Goal: Task Accomplishment & Management: Complete application form

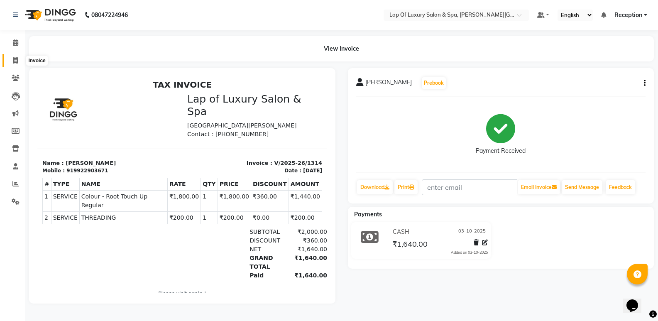
click at [19, 60] on span at bounding box center [15, 61] width 15 height 10
select select "service"
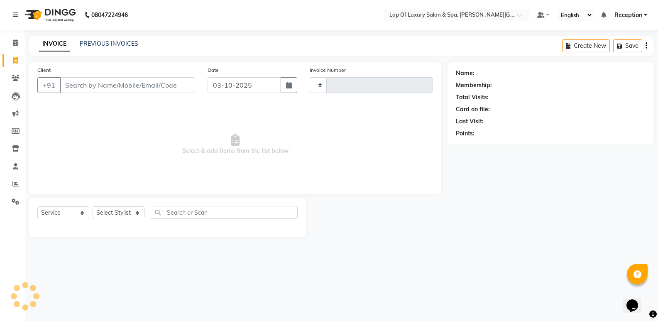
type input "1315"
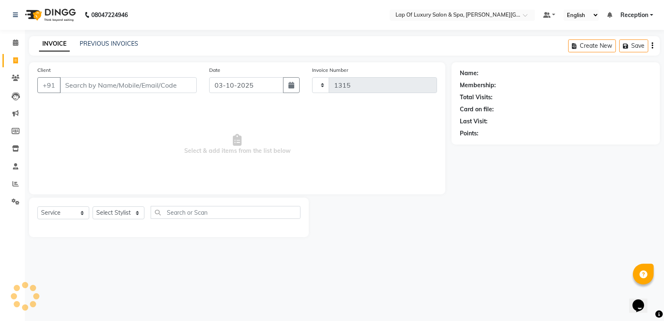
select select "7511"
click at [123, 81] on input "Client" at bounding box center [128, 85] width 137 height 16
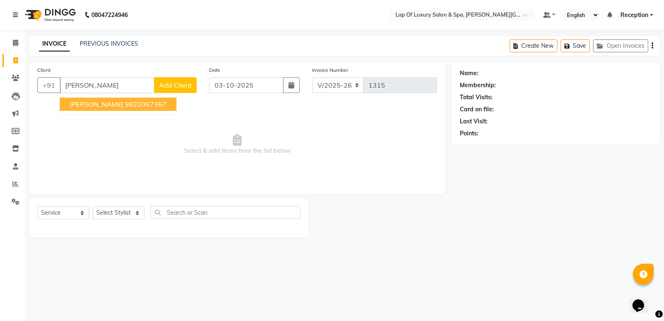
click at [122, 100] on span "[PERSON_NAME]" at bounding box center [97, 104] width 54 height 8
type input "9822067367"
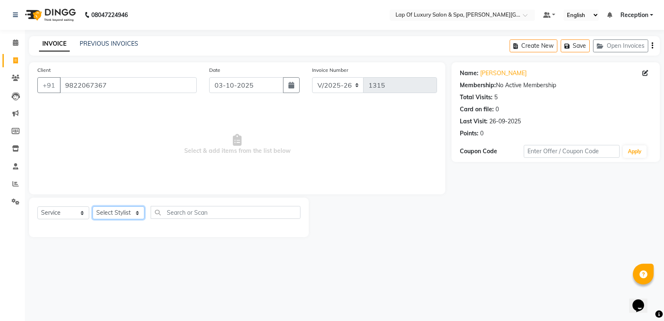
click at [116, 214] on select "Select Stylist FARDIN [PERSON_NAME] [PERSON_NAME] [PERSON_NAME] [PERSON_NAME] R…" at bounding box center [119, 212] width 52 height 13
select select "92191"
click at [93, 206] on select "Select Stylist FARDIN [PERSON_NAME] [PERSON_NAME] [PERSON_NAME] [PERSON_NAME] R…" at bounding box center [119, 212] width 52 height 13
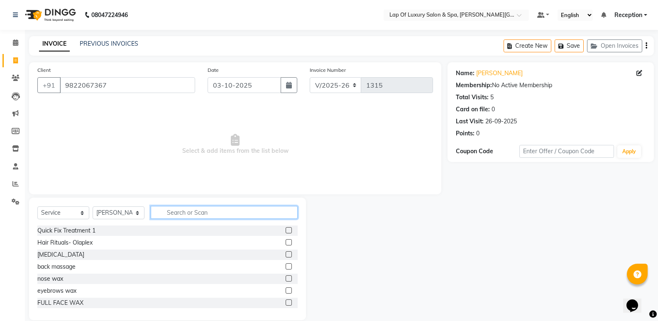
click at [163, 209] on input "text" at bounding box center [224, 212] width 147 height 13
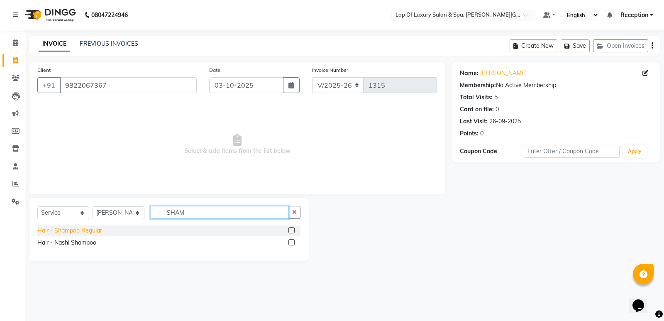
type input "SHAM"
click at [61, 232] on div "Hair - Shampoo Regular" at bounding box center [69, 230] width 65 height 9
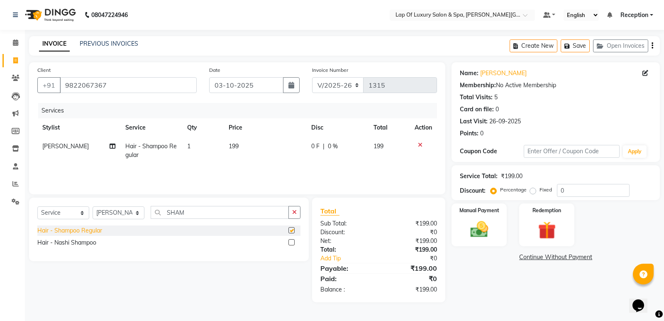
checkbox input "false"
click at [253, 151] on td "199" at bounding box center [265, 150] width 83 height 27
select select "92191"
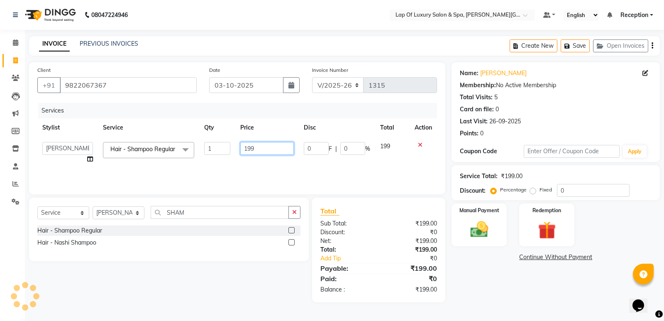
click at [263, 144] on input "199" at bounding box center [267, 148] width 54 height 13
type input "1"
type input "650"
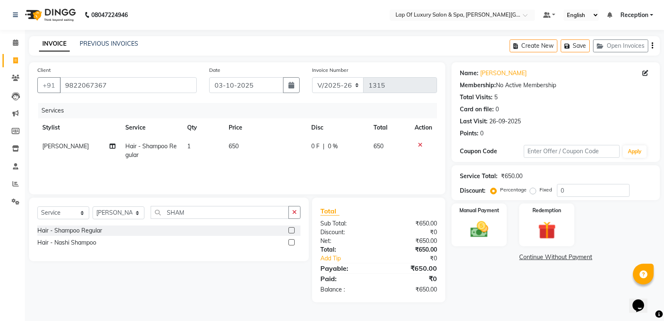
click at [275, 171] on div "Services Stylist Service Qty Price Disc Total Action [PERSON_NAME] Hair - Shamp…" at bounding box center [237, 144] width 400 height 83
click at [296, 210] on icon "button" at bounding box center [294, 212] width 5 height 6
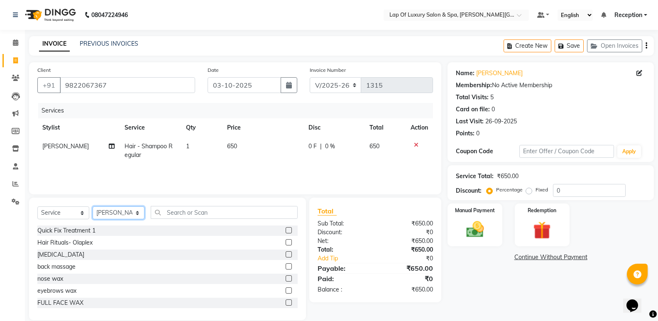
drag, startPoint x: 120, startPoint y: 214, endPoint x: 119, endPoint y: 207, distance: 7.2
click at [120, 214] on select "Select Stylist FARDIN [PERSON_NAME] [PERSON_NAME] [PERSON_NAME] [PERSON_NAME] R…" at bounding box center [119, 212] width 52 height 13
select select "66146"
click at [93, 206] on select "Select Stylist FARDIN [PERSON_NAME] [PERSON_NAME] [PERSON_NAME] [PERSON_NAME] R…" at bounding box center [119, 212] width 52 height 13
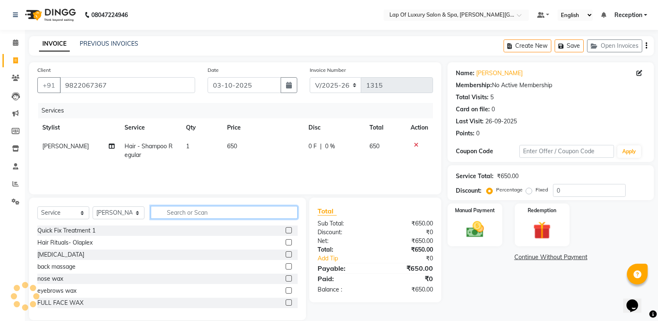
click at [199, 207] on input "text" at bounding box center [224, 212] width 147 height 13
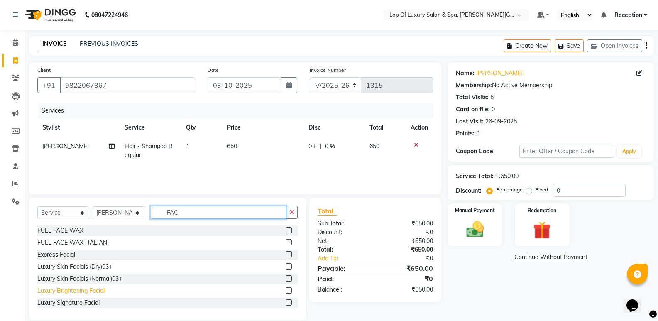
type input "FAC"
click at [46, 292] on div "Luxury Brightening Facial" at bounding box center [70, 290] width 67 height 9
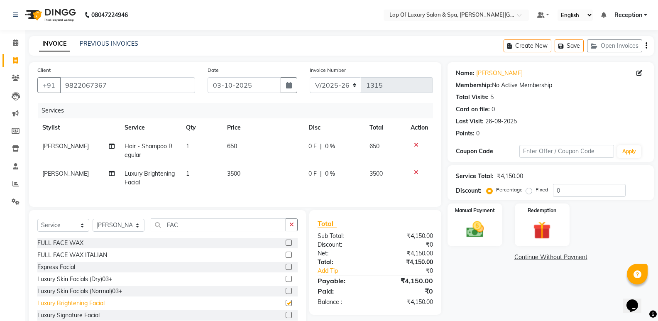
checkbox input "false"
click at [259, 174] on td "3500" at bounding box center [262, 177] width 81 height 27
select select "66146"
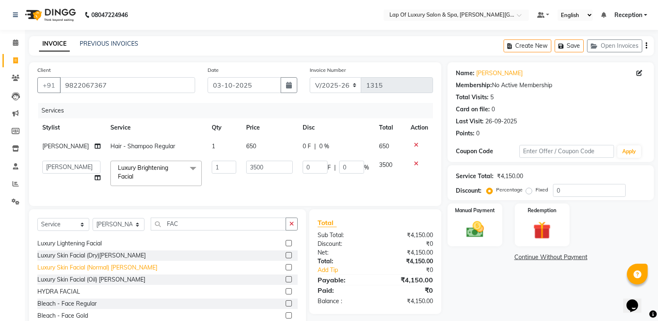
scroll to position [42, 0]
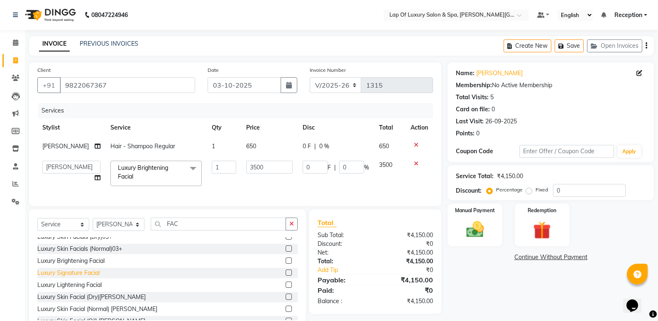
click at [86, 275] on div "Luxury Signature Facial" at bounding box center [68, 273] width 62 height 9
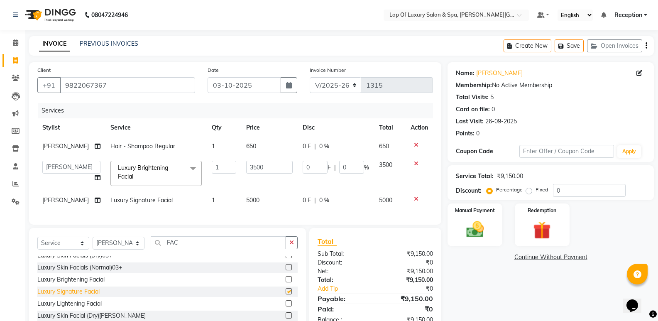
checkbox input "false"
click at [415, 161] on icon at bounding box center [416, 164] width 5 height 6
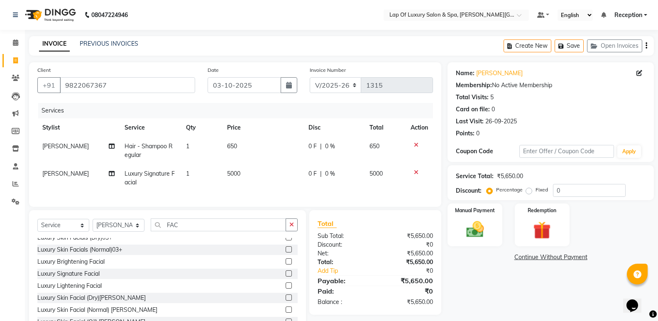
click at [252, 172] on td "5000" at bounding box center [262, 177] width 81 height 27
select select "66146"
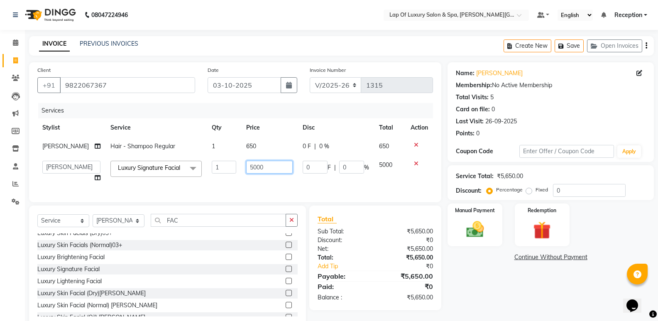
click at [252, 172] on input "5000" at bounding box center [269, 167] width 47 height 13
type input "6000"
drag, startPoint x: 262, startPoint y: 175, endPoint x: 262, endPoint y: 180, distance: 4.6
click at [262, 176] on td "6000" at bounding box center [269, 172] width 56 height 32
select select "66146"
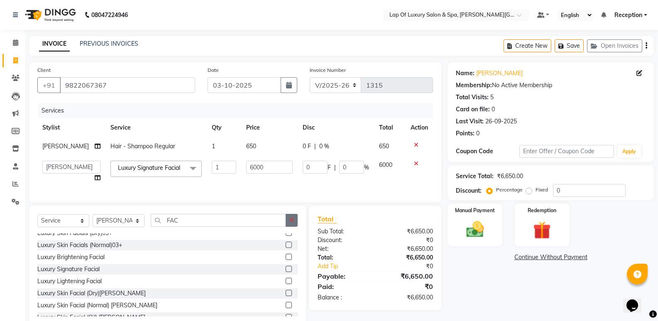
click at [289, 223] on icon "button" at bounding box center [291, 220] width 5 height 6
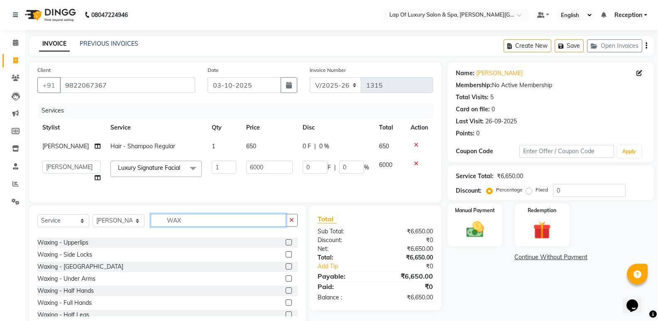
scroll to position [0, 0]
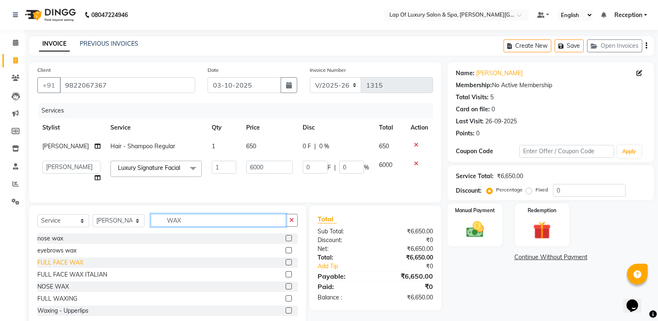
type input "WAX"
click at [80, 267] on div "FULL FACE WAX" at bounding box center [60, 262] width 46 height 9
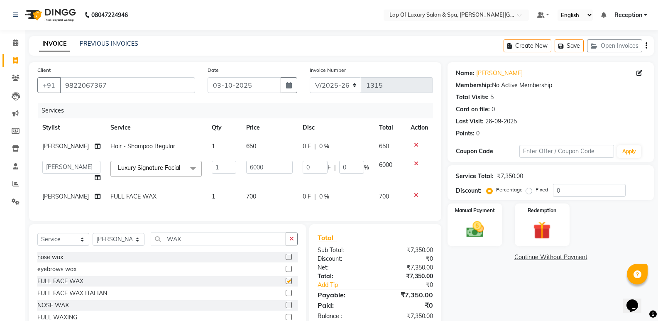
checkbox input "false"
click at [277, 195] on td "700" at bounding box center [269, 196] width 56 height 19
select select "66146"
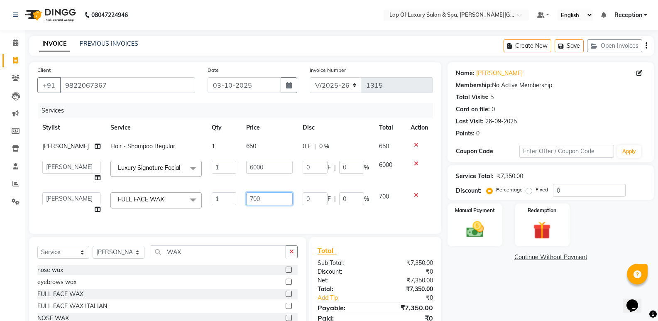
click at [277, 195] on input "700" at bounding box center [269, 198] width 47 height 13
type input "7"
type input "1000"
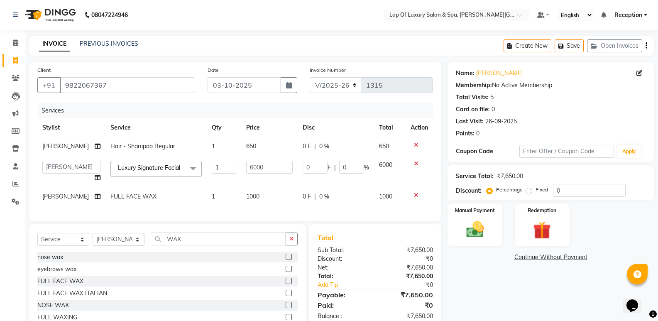
click at [483, 305] on div "Name: [PERSON_NAME] Membership: No Active Membership Total Visits: 5 Card on fi…" at bounding box center [554, 204] width 213 height 284
click at [466, 221] on img at bounding box center [474, 229] width 29 height 21
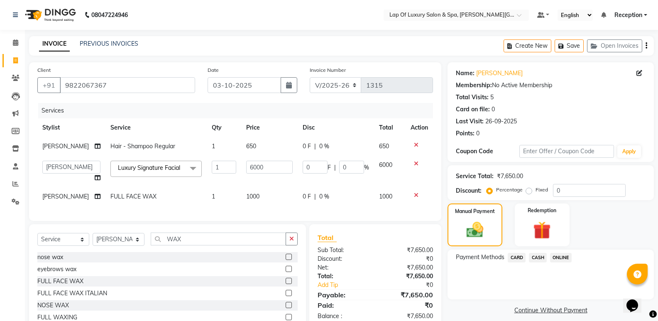
click at [540, 258] on span "CASH" at bounding box center [538, 258] width 18 height 10
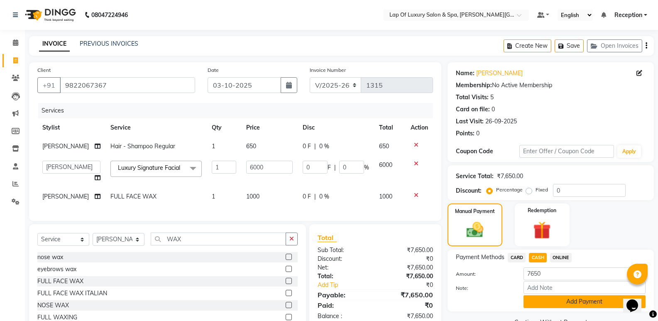
click at [541, 307] on button "Add Payment" at bounding box center [585, 301] width 122 height 13
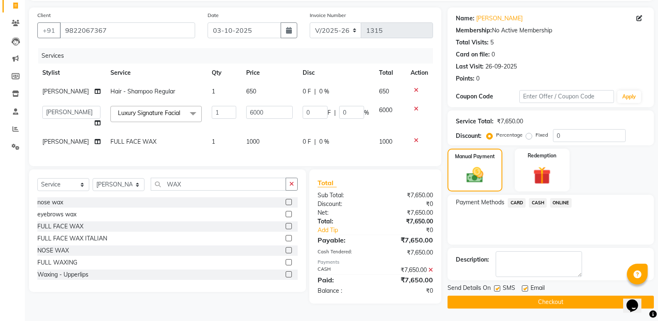
scroll to position [56, 0]
click at [526, 288] on label at bounding box center [525, 288] width 6 height 6
click at [526, 288] on input "checkbox" at bounding box center [524, 288] width 5 height 5
checkbox input "false"
click at [490, 293] on div "Send Details On SMS Email Checkout" at bounding box center [551, 296] width 206 height 25
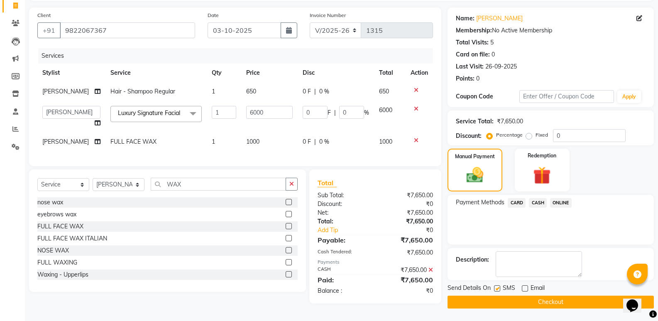
click at [480, 296] on button "Checkout" at bounding box center [551, 302] width 206 height 13
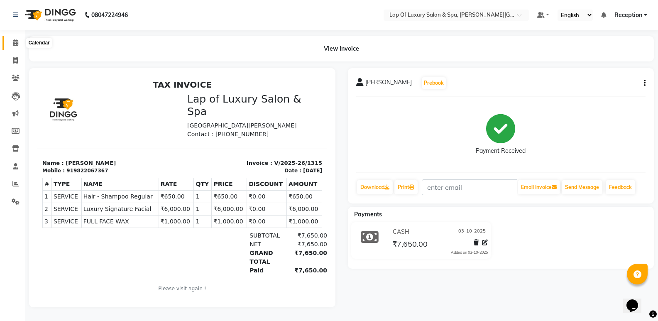
click at [15, 39] on icon at bounding box center [15, 42] width 5 height 6
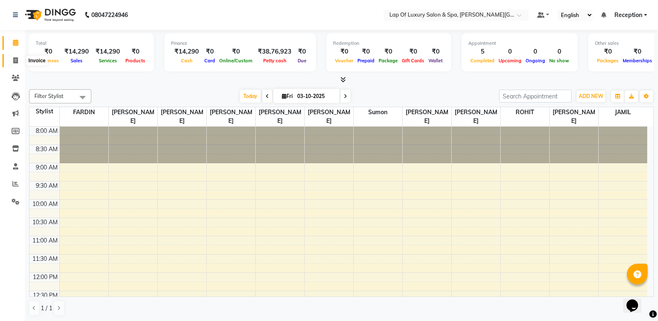
click at [13, 63] on icon at bounding box center [15, 60] width 5 height 6
select select "service"
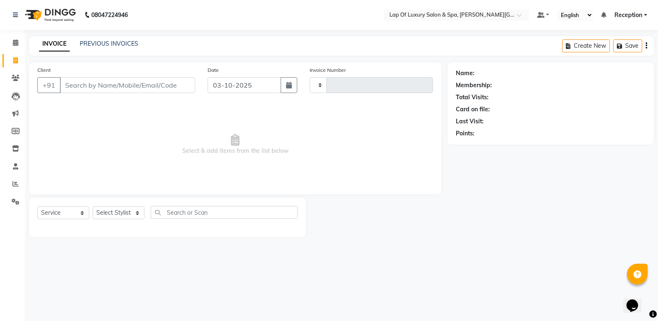
type input "1316"
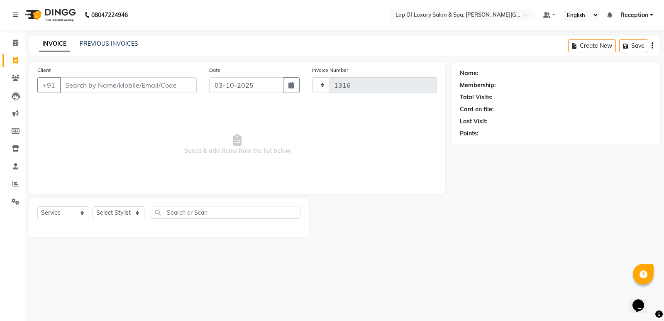
select select "7511"
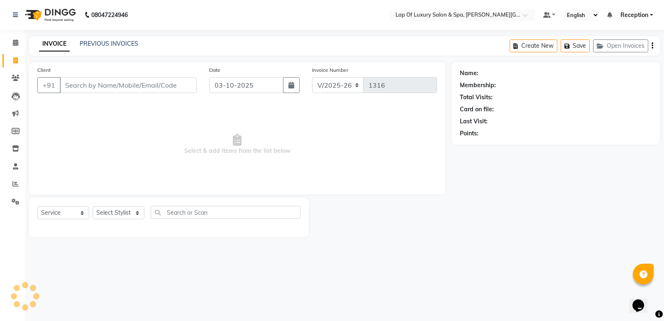
click at [102, 83] on input "Client" at bounding box center [128, 85] width 137 height 16
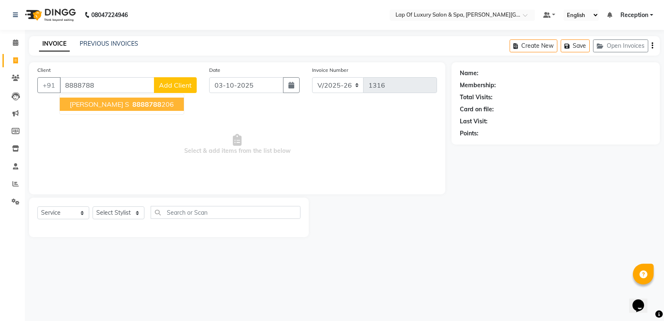
click at [107, 115] on span "Select & add items from the list below" at bounding box center [237, 144] width 400 height 83
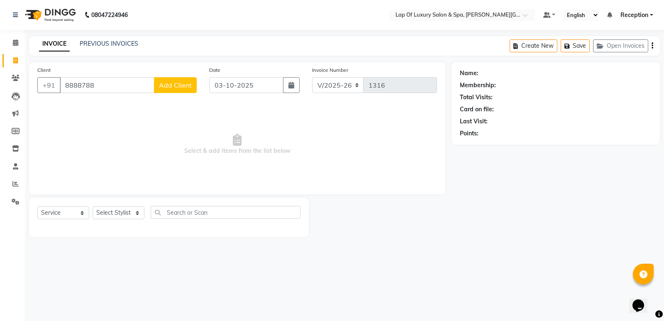
click at [108, 113] on span "Select & add items from the list below" at bounding box center [237, 144] width 400 height 83
click at [112, 86] on input "8888788" at bounding box center [107, 85] width 95 height 16
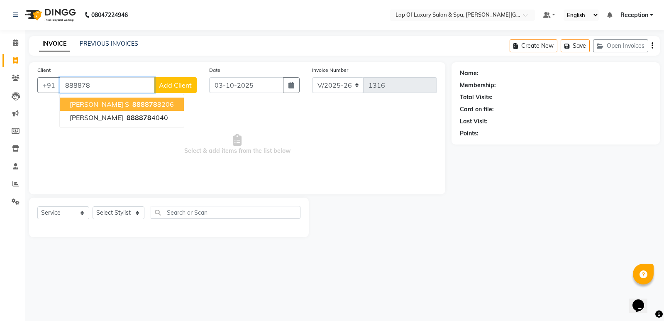
click at [132, 105] on span "888878" at bounding box center [144, 104] width 25 height 8
type input "8888788206"
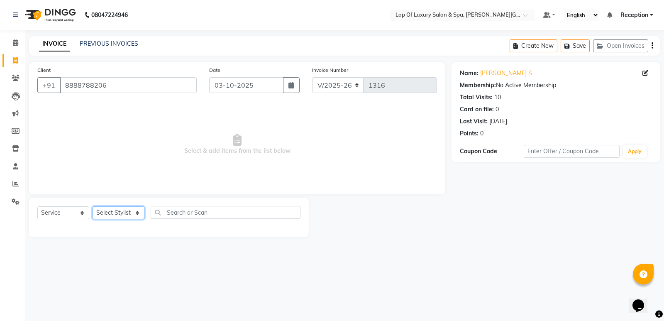
click at [111, 214] on select "Select Stylist FARDIN [PERSON_NAME] [PERSON_NAME] [PERSON_NAME] [PERSON_NAME] R…" at bounding box center [119, 212] width 52 height 13
select select "66150"
click at [93, 206] on select "Select Stylist FARDIN [PERSON_NAME] [PERSON_NAME] [PERSON_NAME] [PERSON_NAME] R…" at bounding box center [119, 212] width 52 height 13
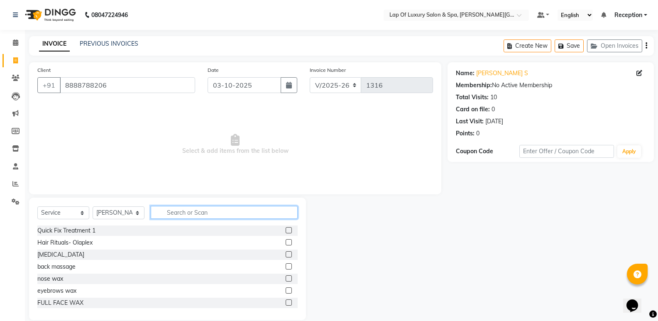
click at [181, 209] on input "text" at bounding box center [224, 212] width 147 height 13
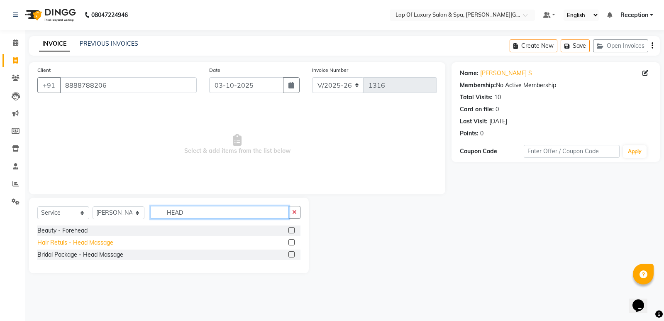
type input "HEAD"
click at [64, 247] on div "Hair Retuls - Head Massage" at bounding box center [75, 242] width 76 height 9
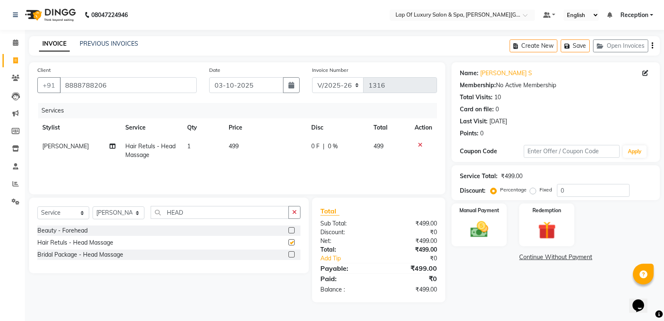
checkbox input "false"
click at [242, 148] on td "499" at bounding box center [265, 150] width 83 height 27
select select "66150"
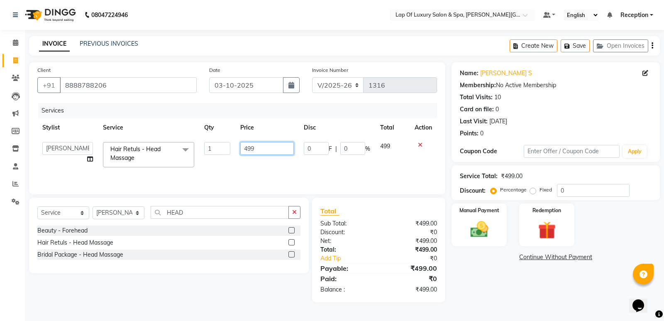
click at [272, 148] on input "499" at bounding box center [267, 148] width 54 height 13
type input "4"
type input "1000"
click at [266, 160] on td "1000" at bounding box center [267, 154] width 64 height 35
select select "66150"
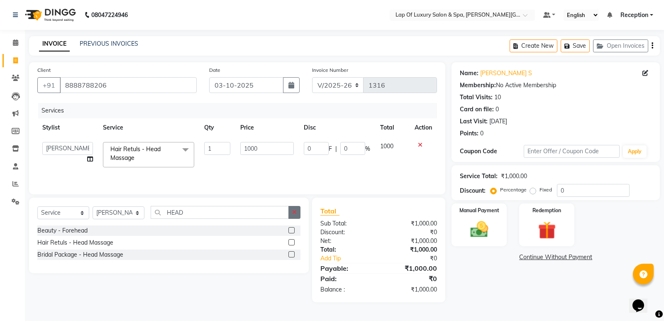
click at [290, 211] on button "button" at bounding box center [295, 212] width 12 height 13
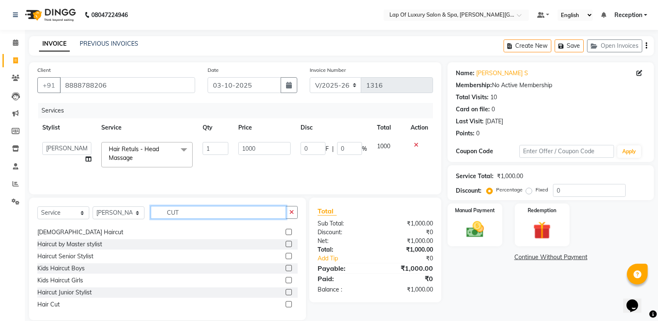
scroll to position [13, 0]
type input "CUT"
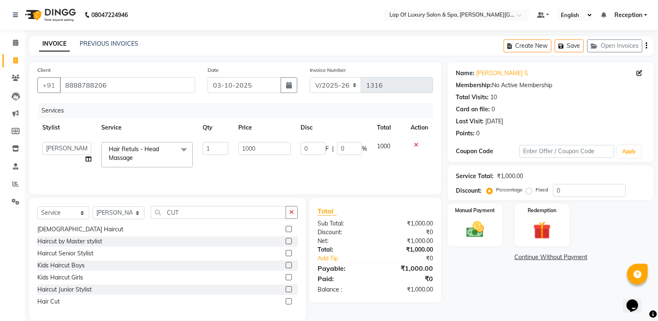
click at [37, 304] on div "Select Service Product Membership Package Voucher Prepaid Gift Card Select Styl…" at bounding box center [167, 259] width 277 height 122
click at [45, 305] on div "Hair Cut" at bounding box center [48, 301] width 22 height 9
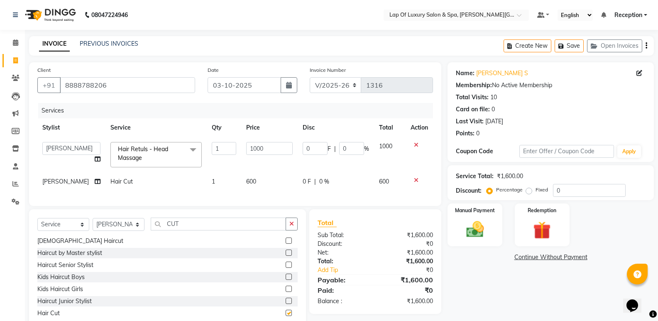
checkbox input "false"
click at [266, 172] on td "600" at bounding box center [269, 181] width 56 height 19
select select "66150"
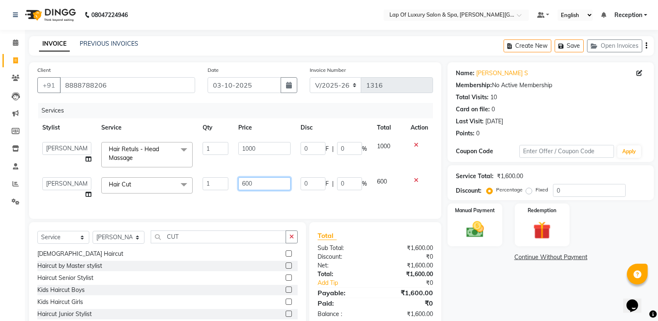
click at [266, 177] on input "600" at bounding box center [264, 183] width 52 height 13
type input "6"
type input "700"
click at [256, 200] on div "Services Stylist Service Qty Price Disc Total Action FARDIN [PERSON_NAME] [PERS…" at bounding box center [235, 157] width 396 height 108
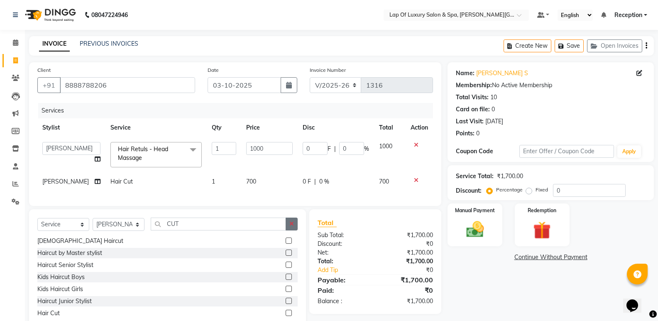
click at [293, 227] on icon "button" at bounding box center [291, 224] width 5 height 6
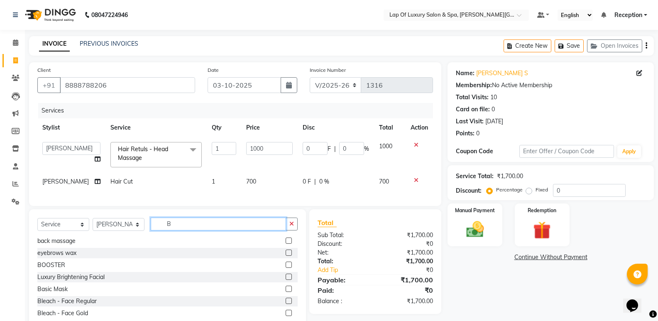
scroll to position [0, 0]
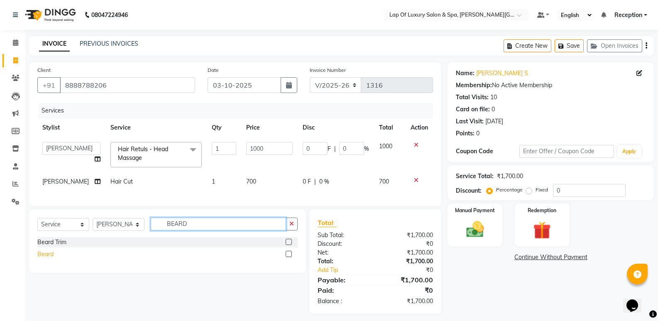
type input "BEARD"
click at [53, 259] on div "Beard" at bounding box center [45, 254] width 16 height 9
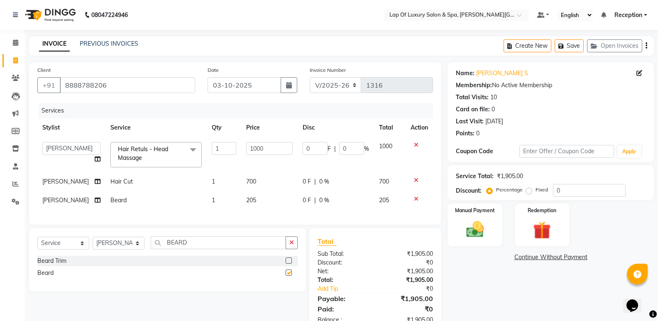
checkbox input "false"
click at [266, 204] on td "205" at bounding box center [269, 200] width 56 height 19
select select "66150"
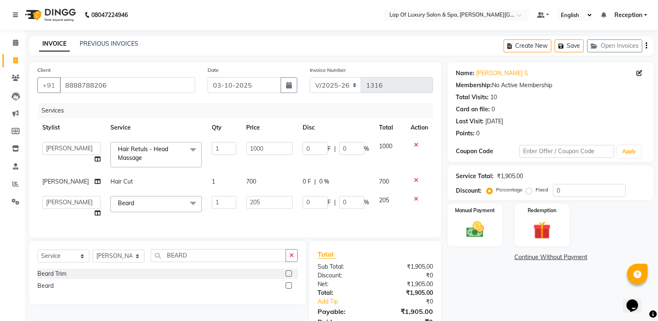
click at [266, 203] on input "205" at bounding box center [269, 202] width 47 height 13
type input "2"
type input "300"
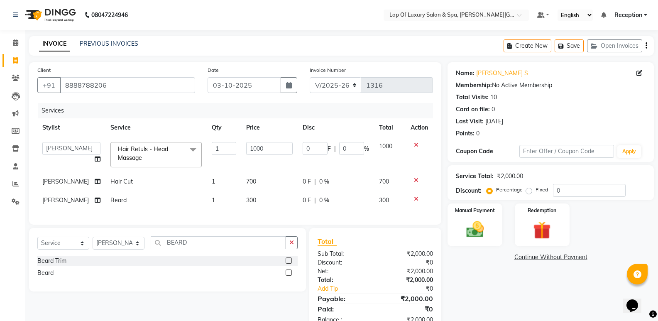
click at [495, 284] on div "Name: [PERSON_NAME] Membership: No Active Membership Total Visits: 10 Card on f…" at bounding box center [554, 197] width 213 height 270
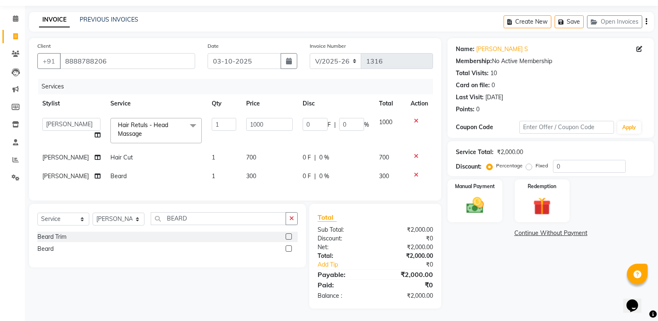
scroll to position [30, 0]
click at [485, 200] on img at bounding box center [474, 205] width 29 height 21
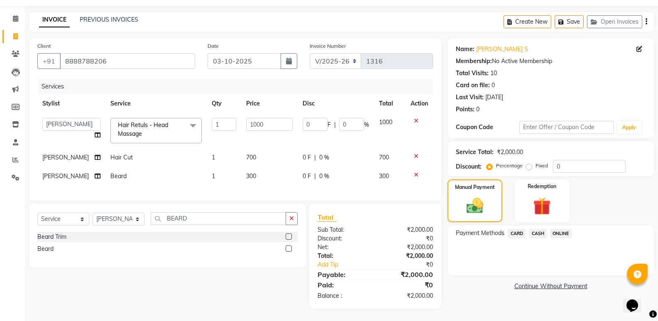
click at [538, 230] on span "CASH" at bounding box center [538, 234] width 18 height 10
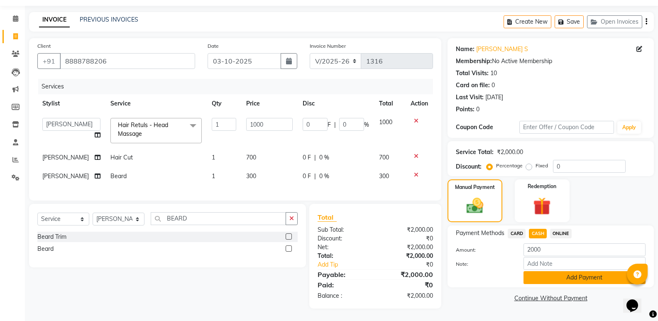
click at [560, 271] on button "Add Payment" at bounding box center [585, 277] width 122 height 13
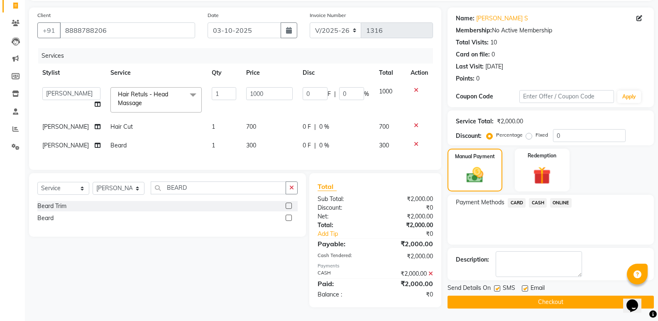
scroll to position [60, 0]
click at [524, 285] on label at bounding box center [525, 288] width 6 height 6
click at [524, 286] on input "checkbox" at bounding box center [524, 288] width 5 height 5
checkbox input "false"
click at [512, 296] on button "Checkout" at bounding box center [551, 302] width 206 height 13
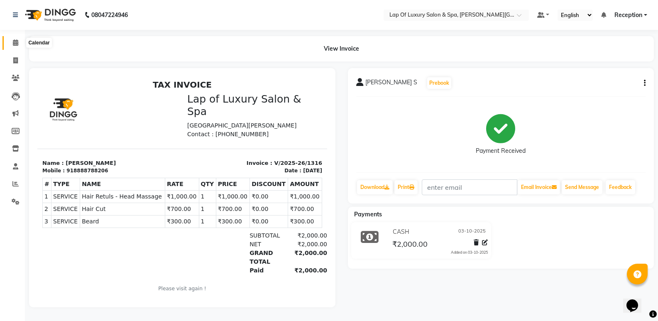
click at [16, 42] on icon at bounding box center [15, 42] width 5 height 6
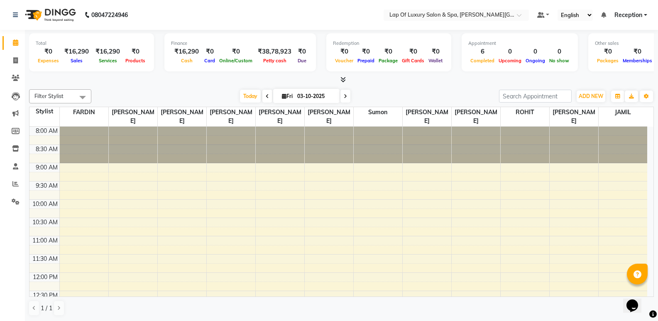
click at [158, 73] on div "Total ₹0 Expenses ₹16,290 Sales ₹16,290 Services ₹0 Products Finance ₹16,290 Ca…" at bounding box center [341, 53] width 625 height 41
click at [20, 60] on span at bounding box center [15, 61] width 15 height 10
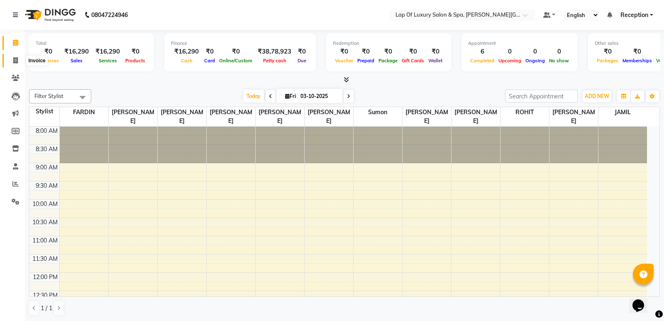
select select "7511"
select select "service"
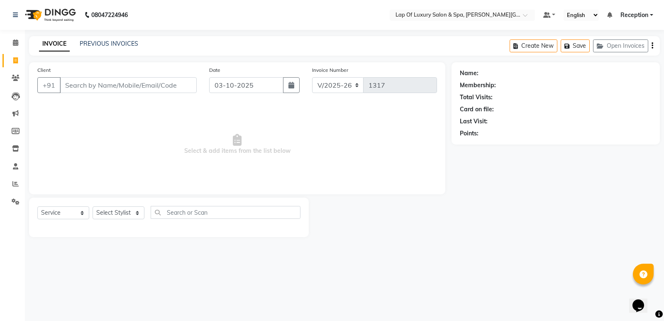
click at [87, 87] on input "Client" at bounding box center [128, 85] width 137 height 16
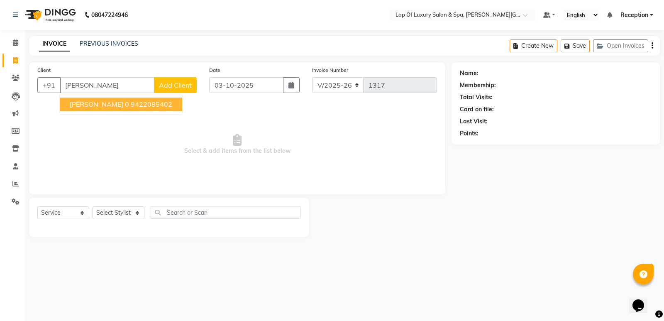
click at [143, 103] on ngb-highlight "9422085402" at bounding box center [152, 104] width 42 height 8
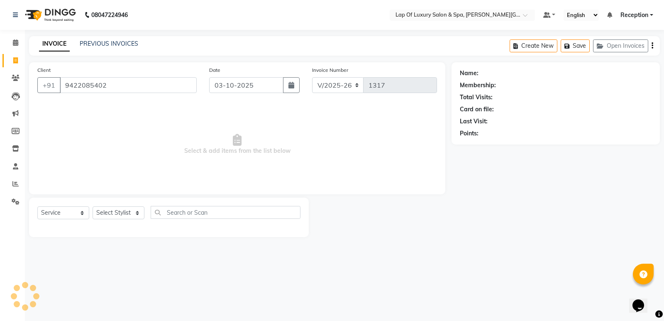
type input "9422085402"
click at [120, 212] on select "Select Stylist FARDIN [PERSON_NAME] [PERSON_NAME] [PERSON_NAME] [PERSON_NAME] R…" at bounding box center [119, 212] width 52 height 13
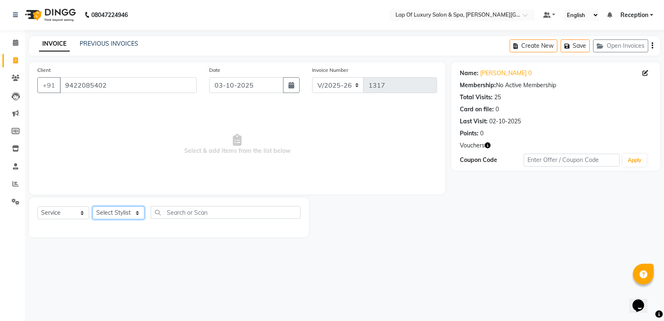
select select "93548"
click at [93, 206] on select "Select Stylist FARDIN [PERSON_NAME] [PERSON_NAME] [PERSON_NAME] [PERSON_NAME] R…" at bounding box center [119, 212] width 52 height 13
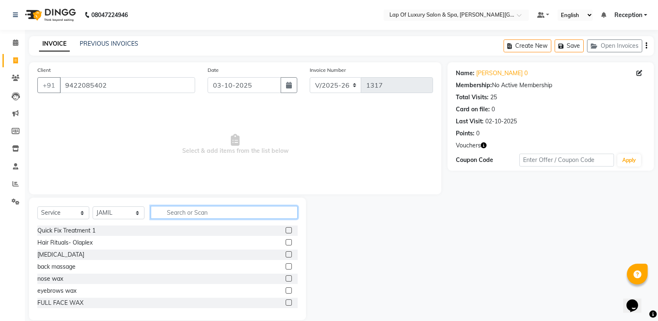
click at [208, 211] on input "text" at bounding box center [224, 212] width 147 height 13
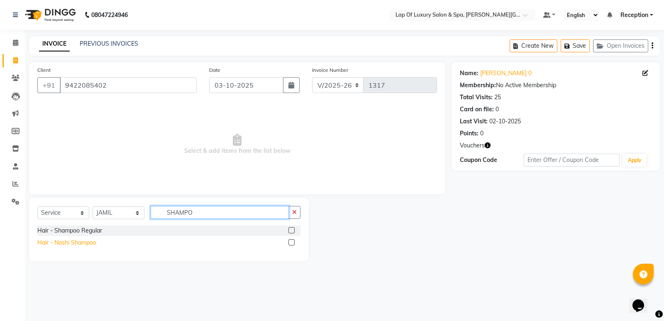
type input "SHAMPO"
drag, startPoint x: 69, startPoint y: 243, endPoint x: 85, endPoint y: 240, distance: 15.7
click at [69, 244] on div "Hair - Nashi Shampoo" at bounding box center [66, 242] width 59 height 9
checkbox input "false"
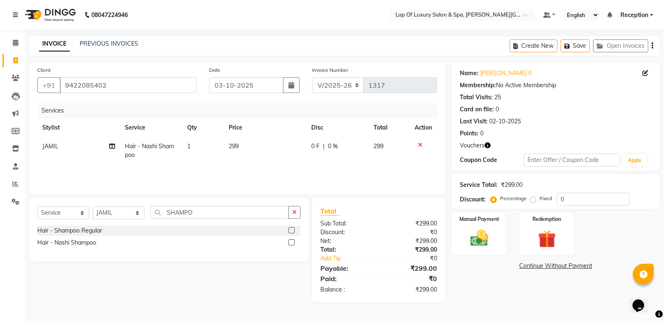
click at [256, 151] on td "299" at bounding box center [265, 150] width 83 height 27
select select "93548"
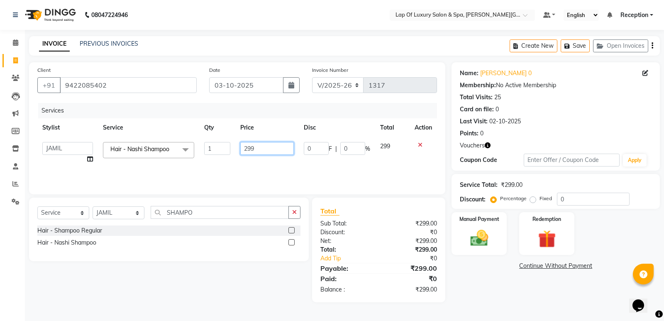
click at [257, 150] on input "299" at bounding box center [267, 148] width 54 height 13
type input "2"
type input "650"
click at [286, 169] on div "Services Stylist Service Qty Price Disc Total Action FARDIN [PERSON_NAME] [PERS…" at bounding box center [237, 144] width 400 height 83
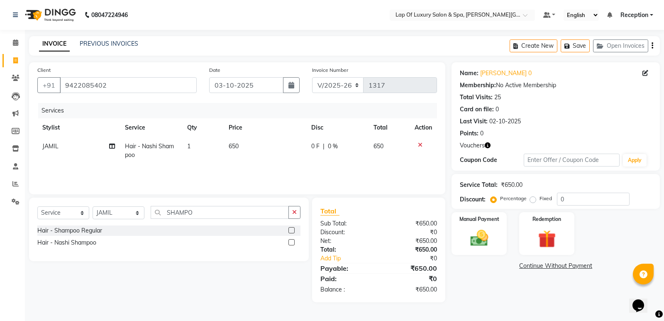
click at [301, 212] on div "Select Service Product Membership Package Voucher Prepaid Gift Card Select Styl…" at bounding box center [169, 230] width 280 height 64
click at [299, 213] on button "button" at bounding box center [295, 212] width 12 height 13
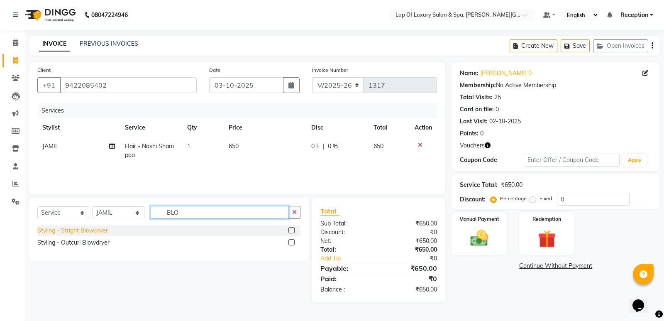
type input "BLO"
click at [84, 228] on div "Styling - Stright Blowdryer" at bounding box center [72, 230] width 71 height 9
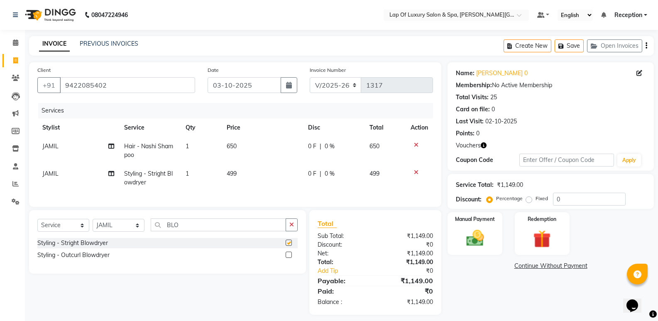
checkbox input "false"
click at [249, 176] on td "499" at bounding box center [263, 177] width 82 height 27
select select "93548"
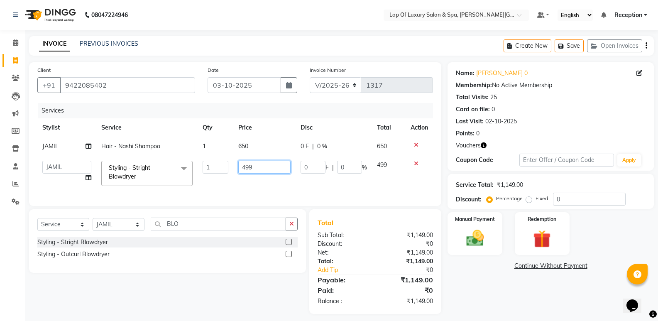
click at [256, 173] on input "499" at bounding box center [264, 167] width 52 height 13
type input "4"
type input "700"
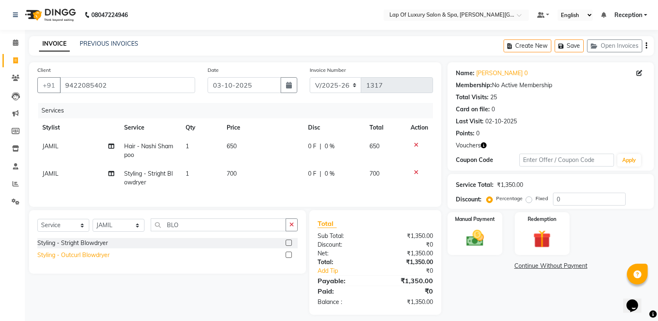
click at [103, 259] on div "Styling - Outcurl Blowdryer" at bounding box center [73, 255] width 72 height 9
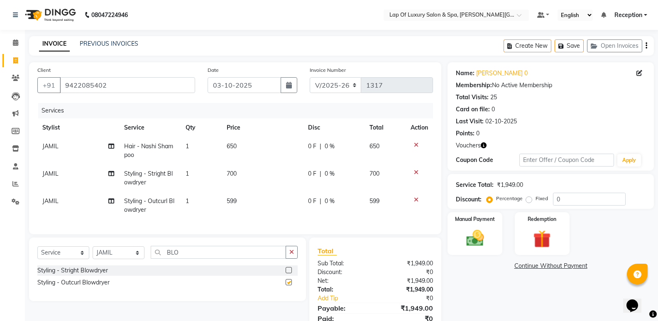
checkbox input "false"
click at [417, 170] on icon at bounding box center [416, 172] width 5 height 6
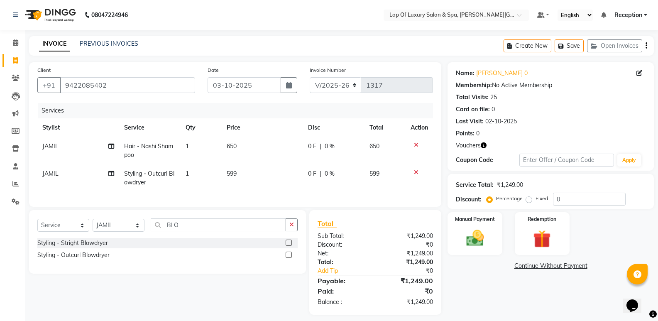
click at [249, 174] on td "599" at bounding box center [263, 177] width 82 height 27
select select "93548"
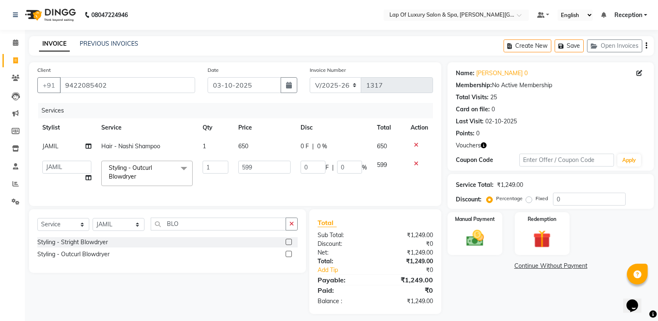
click at [253, 171] on input "599" at bounding box center [264, 167] width 52 height 13
type input "5"
type input "700"
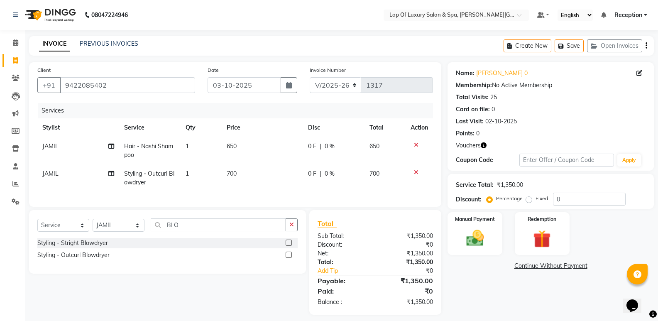
click at [492, 277] on div "Name: [PERSON_NAME] 0 Membership: No Active Membership Total Visits: 25 Card on…" at bounding box center [554, 188] width 213 height 252
click at [470, 235] on img at bounding box center [474, 238] width 29 height 21
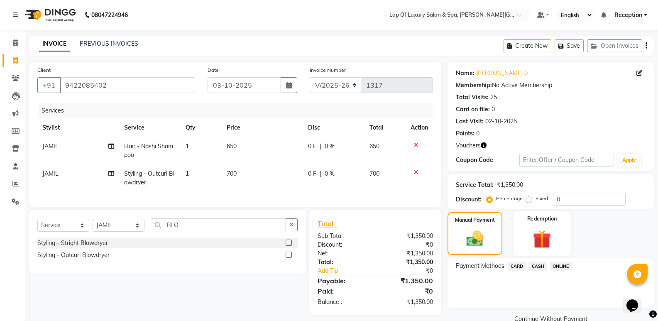
click at [548, 242] on img at bounding box center [541, 239] width 29 height 23
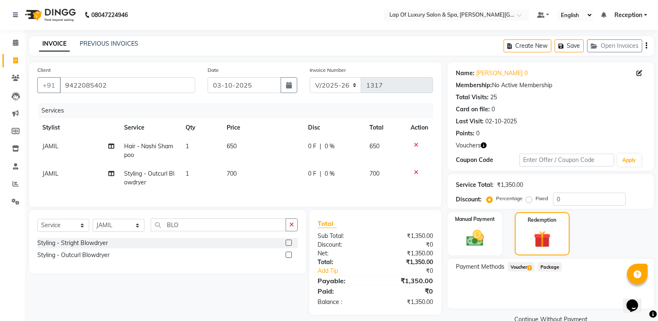
click at [530, 265] on span "Voucher 1" at bounding box center [521, 267] width 27 height 10
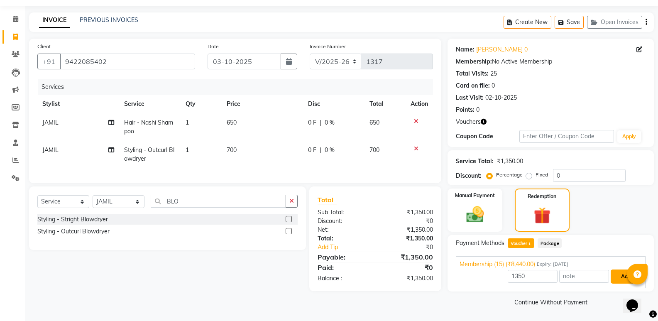
click at [620, 277] on button "Add" at bounding box center [626, 276] width 30 height 14
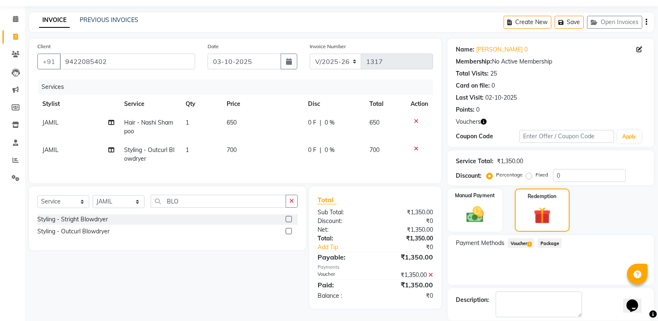
scroll to position [64, 0]
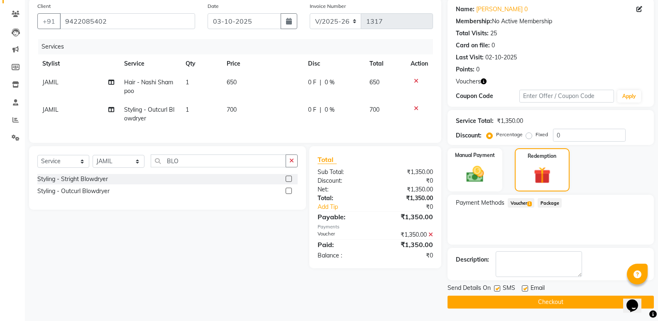
click at [528, 289] on div "Email" at bounding box center [536, 289] width 29 height 10
click at [525, 286] on label at bounding box center [525, 288] width 6 height 6
click at [525, 286] on input "checkbox" at bounding box center [524, 288] width 5 height 5
checkbox input "false"
click at [496, 289] on label at bounding box center [497, 288] width 6 height 6
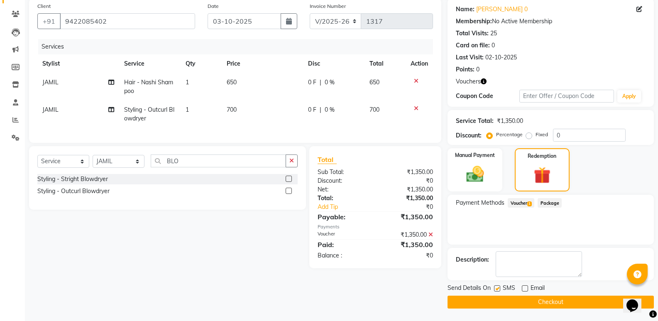
click at [496, 289] on input "checkbox" at bounding box center [496, 288] width 5 height 5
checkbox input "false"
click at [485, 302] on button "Checkout" at bounding box center [551, 302] width 206 height 13
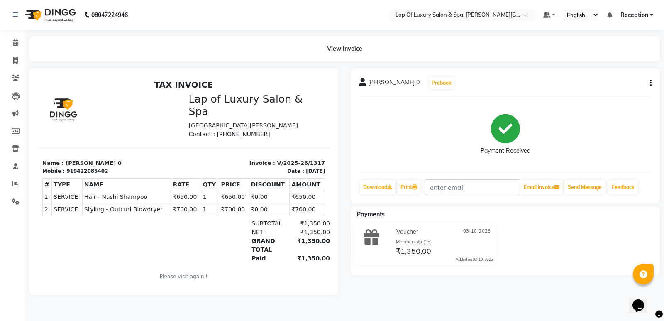
click at [187, 25] on nav "08047224946 Select Location × Lap Of Luxury Salon & Spa, [PERSON_NAME] Nagar De…" at bounding box center [332, 15] width 664 height 30
click at [19, 44] on span at bounding box center [15, 43] width 15 height 10
